Goal: Task Accomplishment & Management: Use online tool/utility

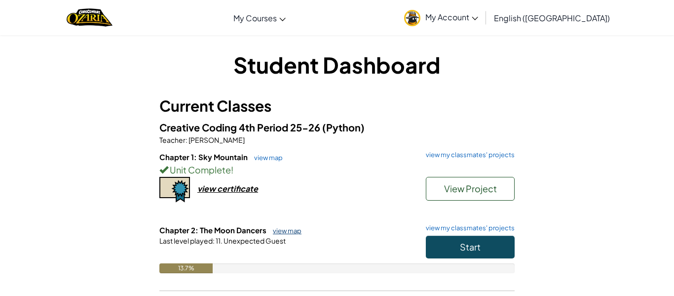
click at [283, 232] on link "view map" at bounding box center [285, 231] width 34 height 8
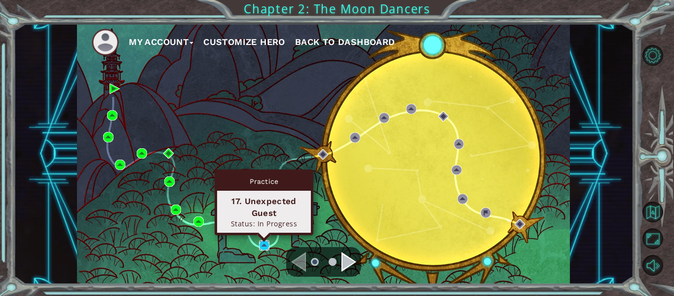
click at [263, 244] on img at bounding box center [264, 245] width 10 height 10
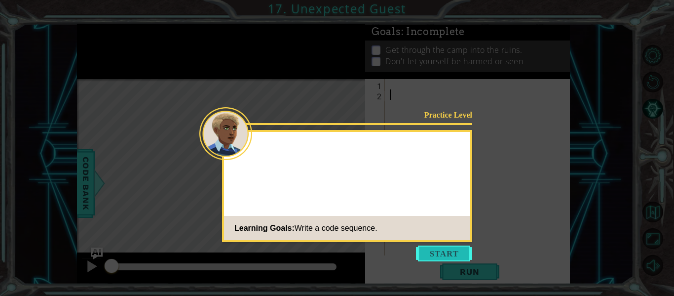
click at [429, 259] on button "Start" at bounding box center [444, 253] width 56 height 16
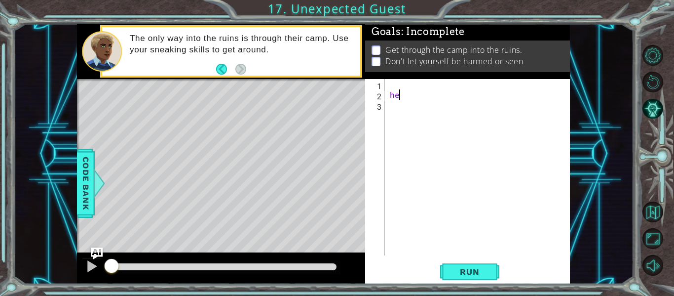
scroll to position [0, 0]
type textarea "hero.moveUp()"
type textarea "hero.jumpRight()"
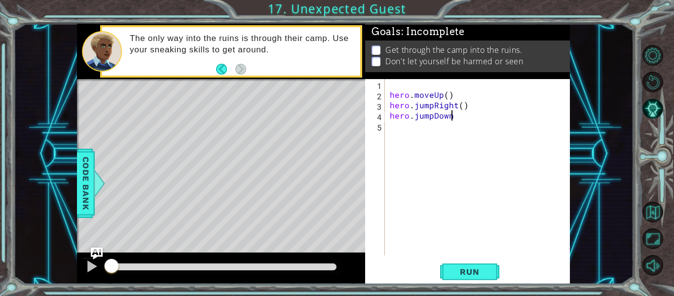
type textarea "hero.jumpDown()"
type textarea "hero.sneakRight()"
type textarea "hero.sneakDown"
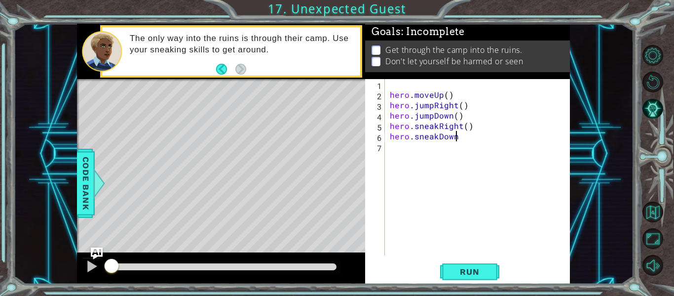
type textarea "hero.sneakDown()"
type textarea "hero.sneakRight(2)"
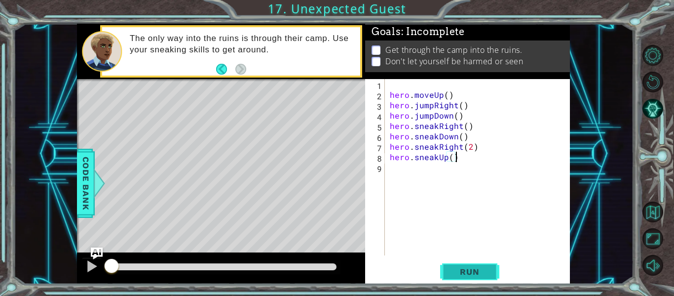
type textarea "hero.sneakUp()"
click at [463, 277] on button "Run" at bounding box center [469, 272] width 59 height 20
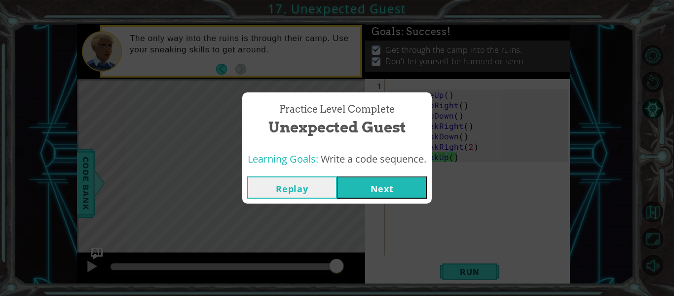
click at [410, 182] on button "Next" at bounding box center [382, 187] width 90 height 22
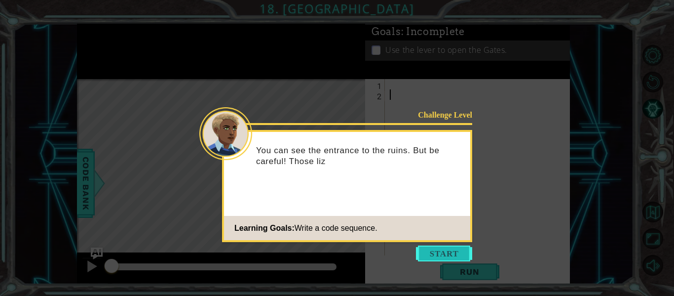
click at [430, 250] on button "Start" at bounding box center [444, 253] width 56 height 16
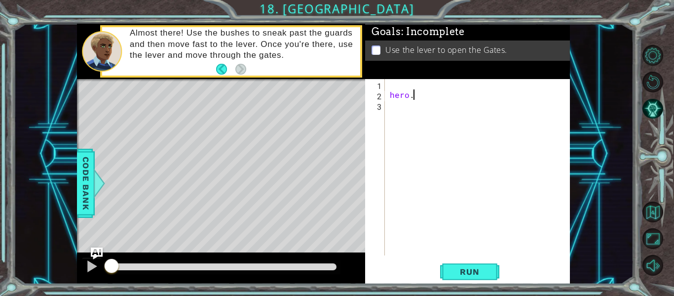
scroll to position [0, 0]
type textarea "hero.sneakRight"
type textarea "hero.sneakRight()"
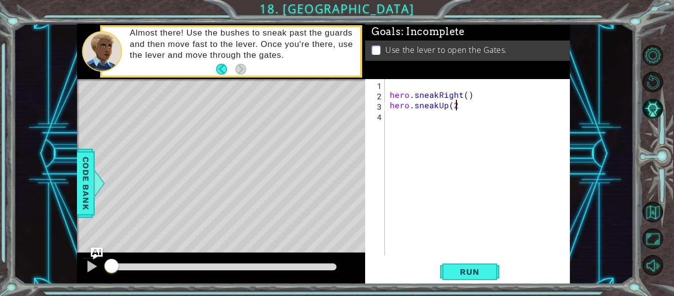
type textarea "hero.sneakUp(2)"
type textarea "hero.sneakRight()"
type textarea "hero.sneakUp()"
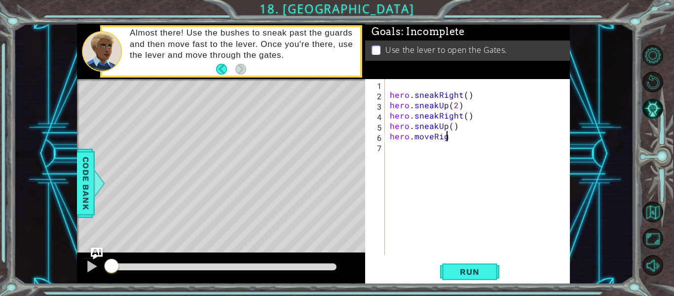
scroll to position [0, 3]
type textarea "hero.moveRight()"
click at [463, 276] on span "Run" at bounding box center [469, 272] width 39 height 10
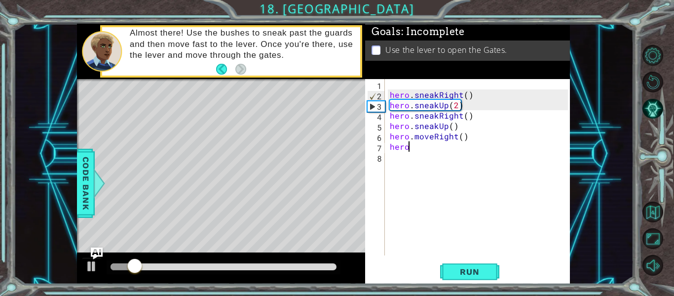
click at [185, 269] on div at bounding box center [224, 266] width 226 height 7
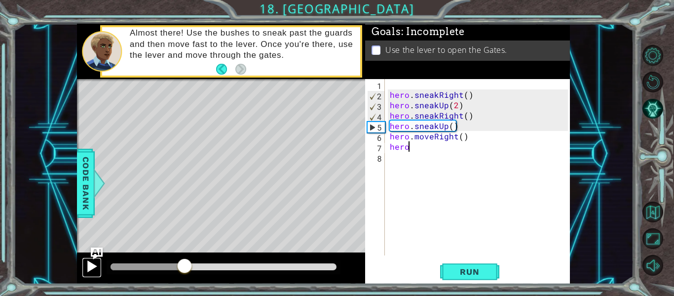
click at [97, 270] on div at bounding box center [91, 266] width 13 height 13
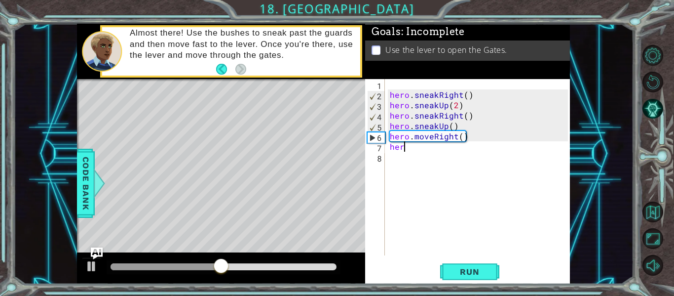
type textarea "h"
type textarea "hero.sneakRight()"
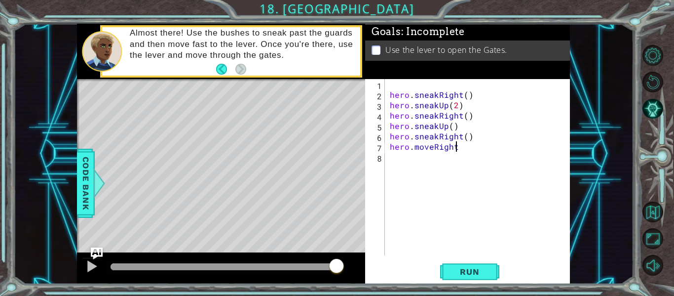
type textarea "hero.moveRight()"
type textarea "hero.moveDown"
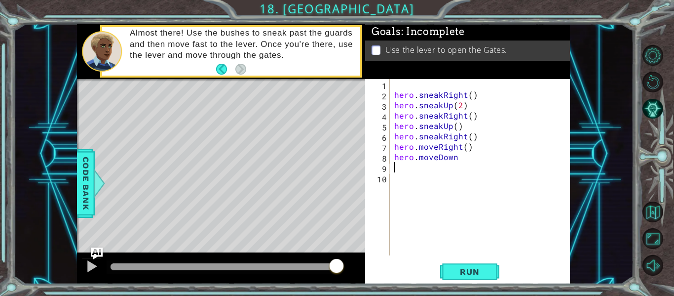
scroll to position [0, 0]
type textarea "hero.moveDown()"
type textarea "hero.jumpDown()"
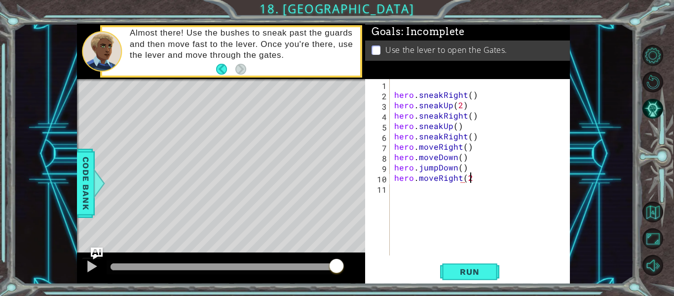
type textarea "hero.moveRight(2)"
type textarea "hero.jumpUp()"
type textarea "hero.moveUp()"
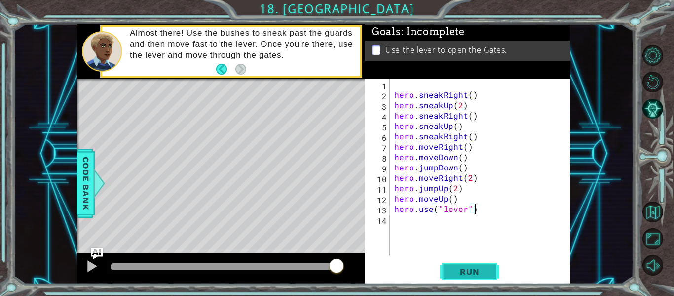
click at [479, 276] on span "Run" at bounding box center [469, 272] width 39 height 10
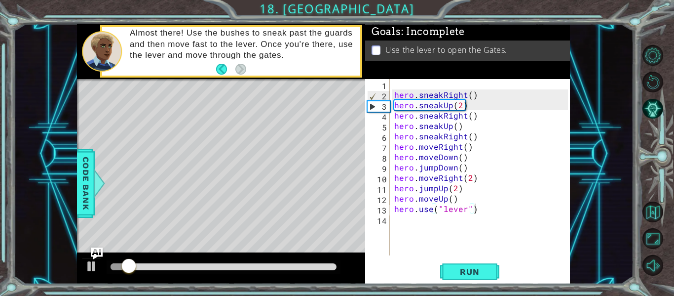
click at [290, 270] on div at bounding box center [224, 267] width 234 height 14
click at [298, 271] on div at bounding box center [224, 267] width 234 height 14
click at [306, 264] on div at bounding box center [224, 266] width 226 height 7
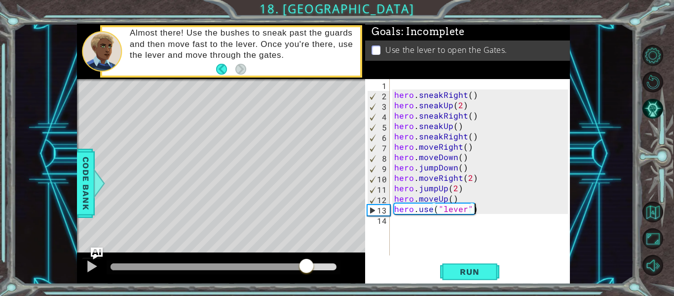
click at [452, 188] on div "hero . sneakRight ( ) hero . sneakUp ( 2 ) hero . sneakRight ( ) hero . sneakUp…" at bounding box center [482, 177] width 181 height 197
type textarea "hero.jumpUp()"
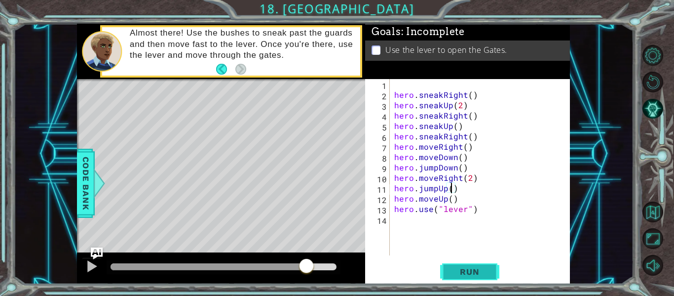
click at [471, 278] on button "Run" at bounding box center [469, 272] width 59 height 20
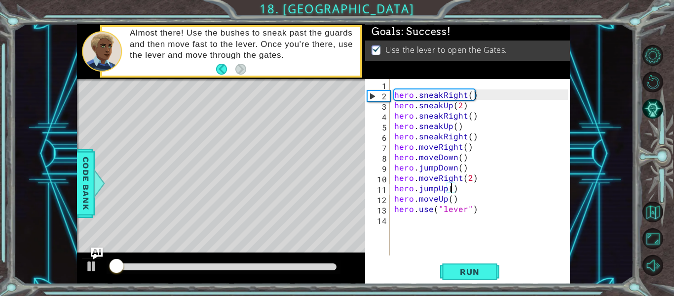
click at [325, 268] on div at bounding box center [224, 266] width 226 height 7
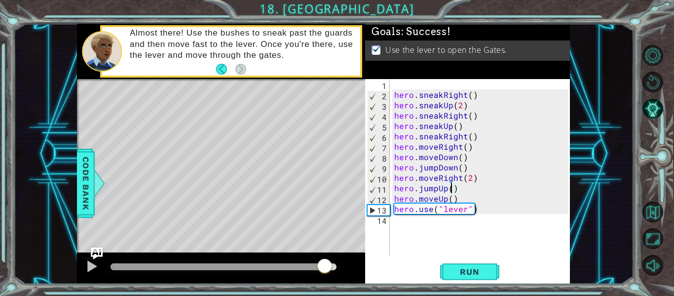
click at [334, 268] on div at bounding box center [224, 266] width 226 height 7
click at [454, 274] on span "Run" at bounding box center [469, 272] width 39 height 10
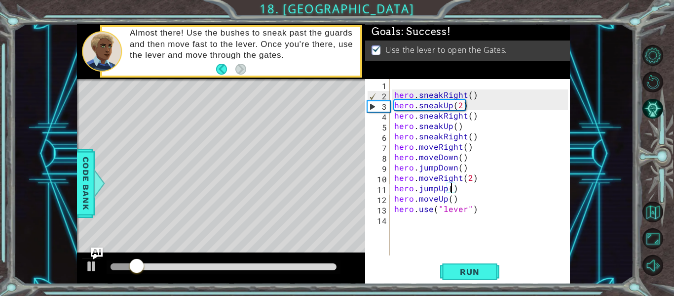
click at [331, 267] on div at bounding box center [224, 266] width 226 height 7
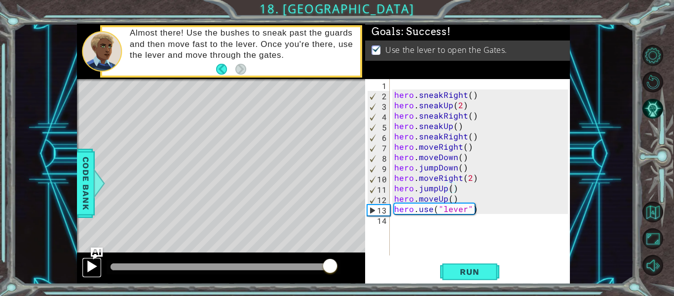
click at [93, 266] on div at bounding box center [91, 266] width 13 height 13
